Goal: Task Accomplishment & Management: Manage account settings

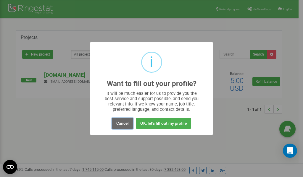
click at [121, 123] on button "Cancel" at bounding box center [122, 123] width 21 height 11
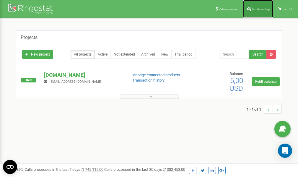
click at [255, 11] on link "Profile settings" at bounding box center [258, 9] width 30 height 18
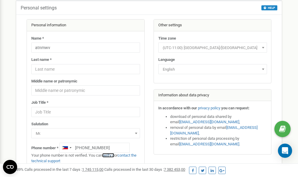
click at [110, 156] on link "verify it" at bounding box center [108, 155] width 12 height 4
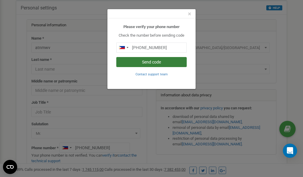
click at [153, 61] on button "Send code" at bounding box center [151, 62] width 70 height 10
